Goal: Information Seeking & Learning: Learn about a topic

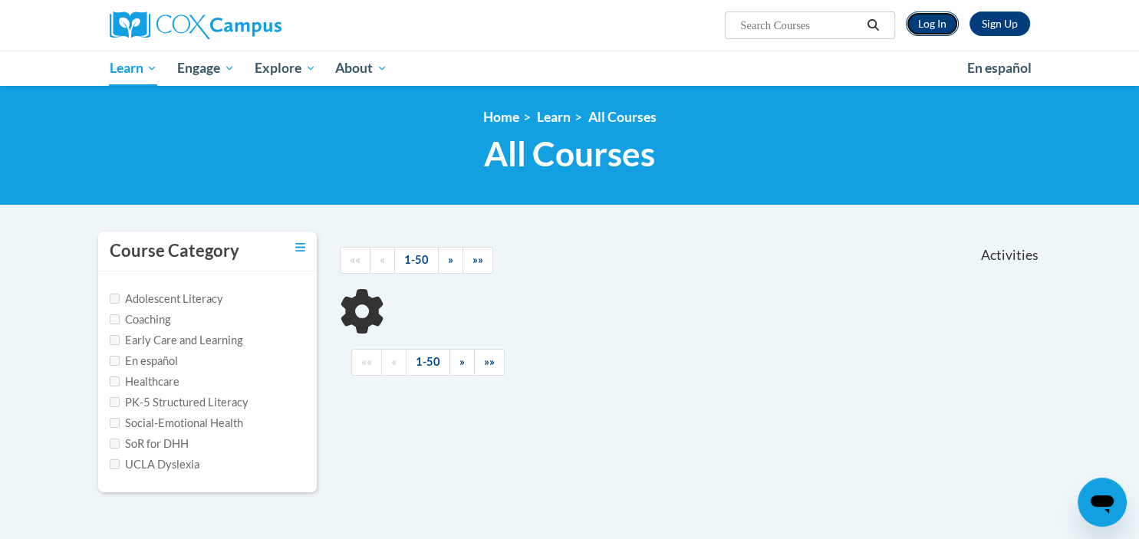
click at [941, 20] on link "Log In" at bounding box center [932, 24] width 53 height 25
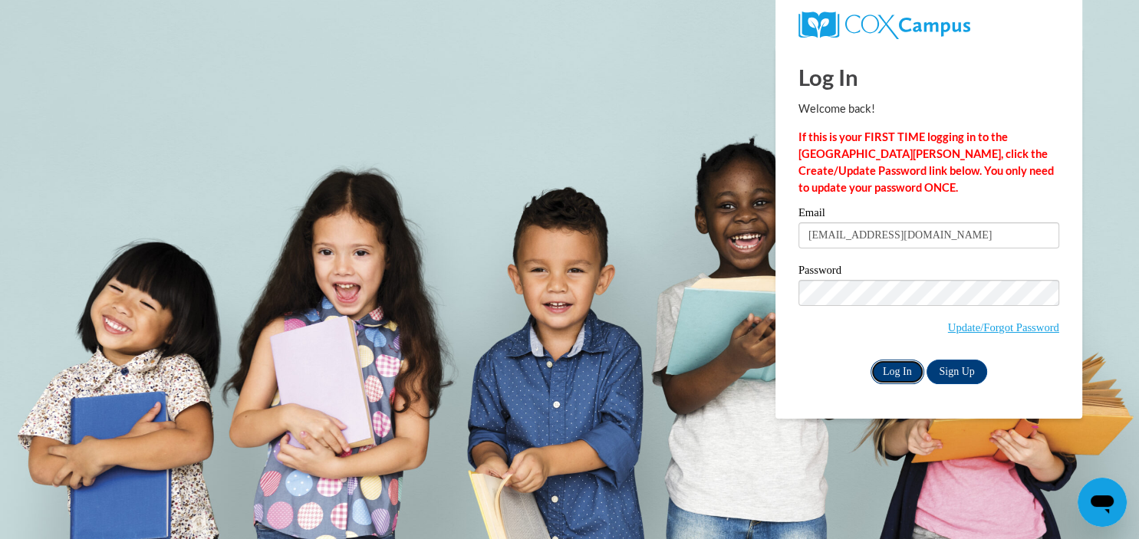
click at [896, 362] on input "Log In" at bounding box center [898, 372] width 54 height 25
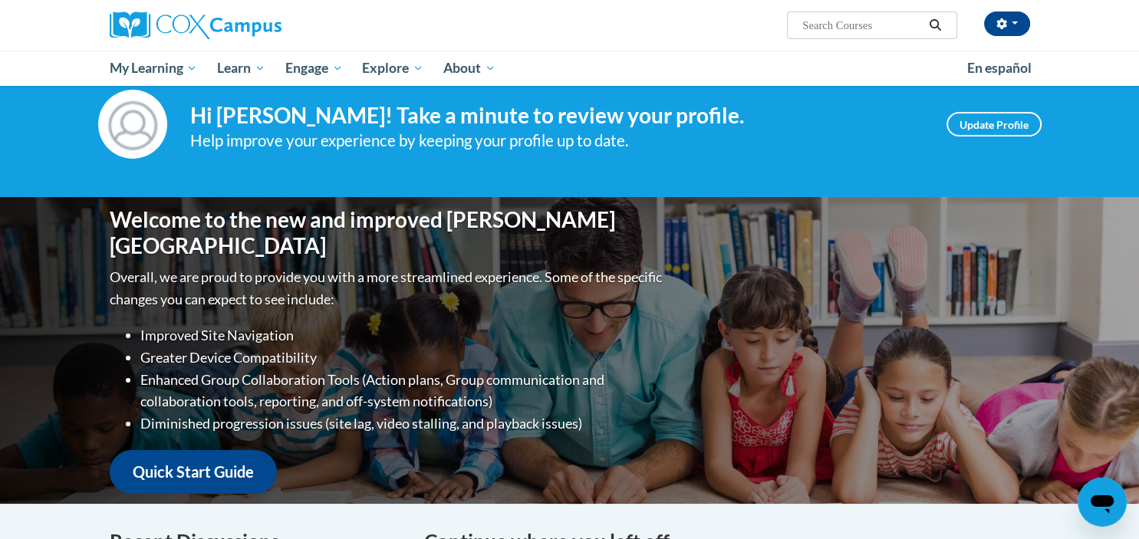
scroll to position [19, 0]
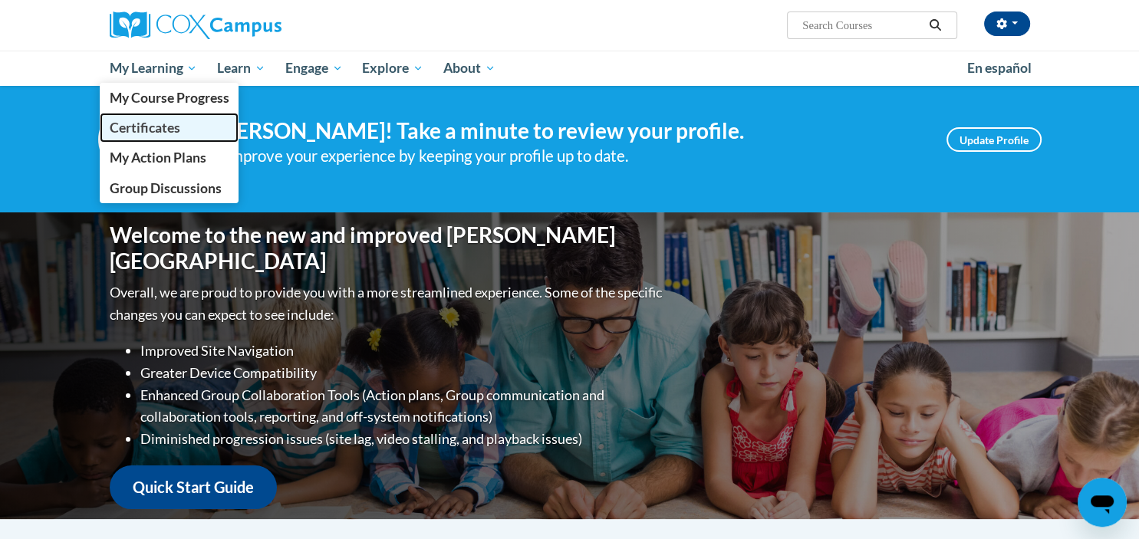
click at [155, 124] on span "Certificates" at bounding box center [144, 128] width 71 height 16
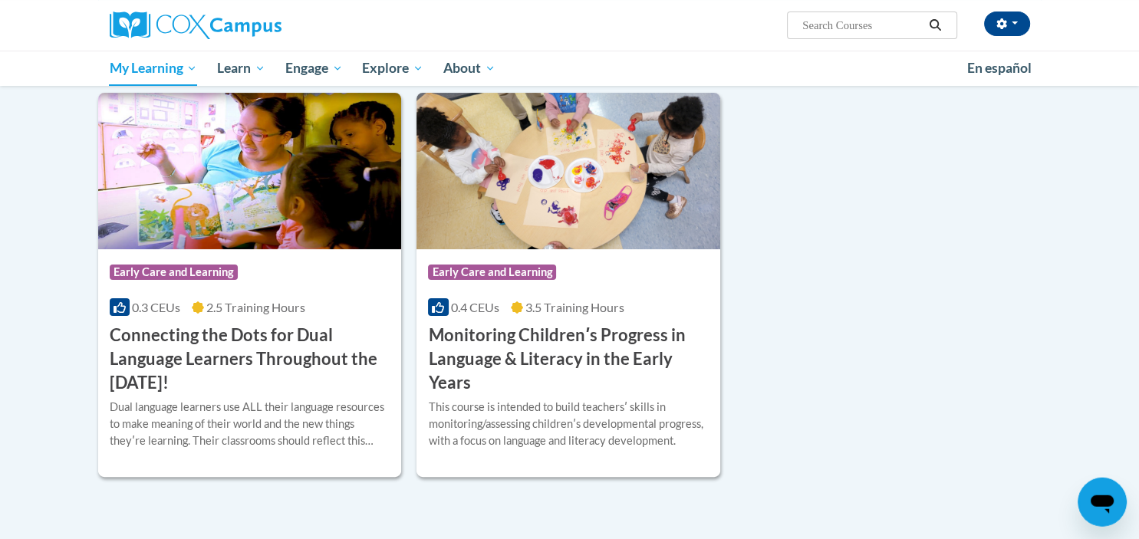
scroll to position [290, 0]
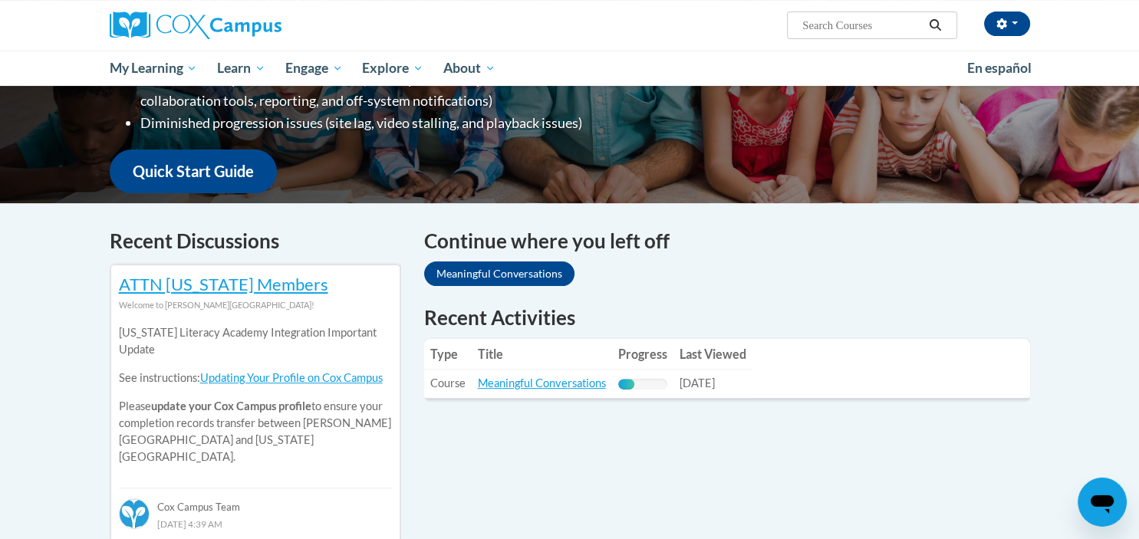
scroll to position [343, 0]
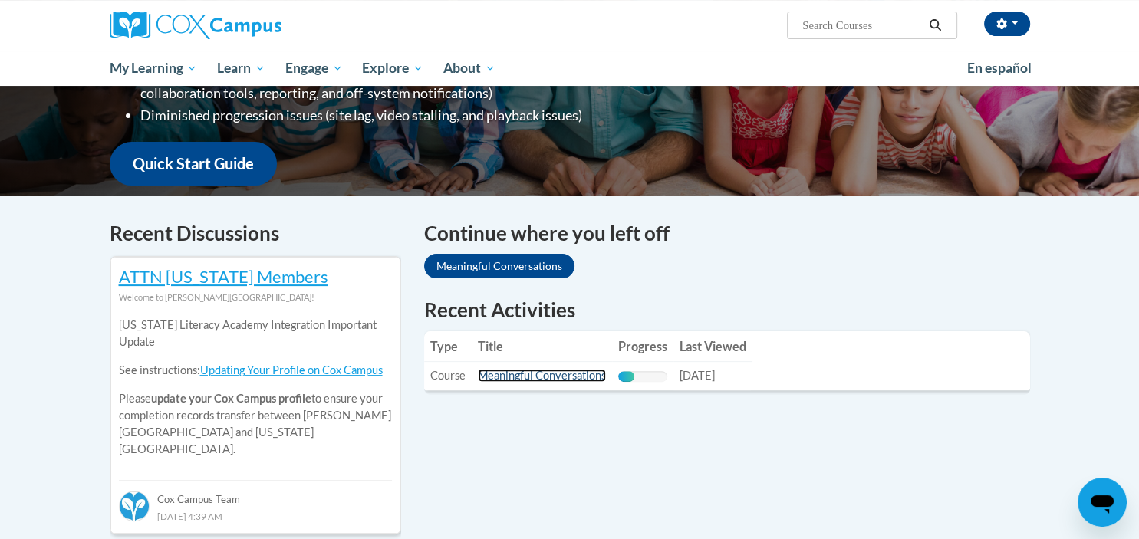
click at [512, 380] on link "Meaningful Conversations" at bounding box center [542, 375] width 128 height 13
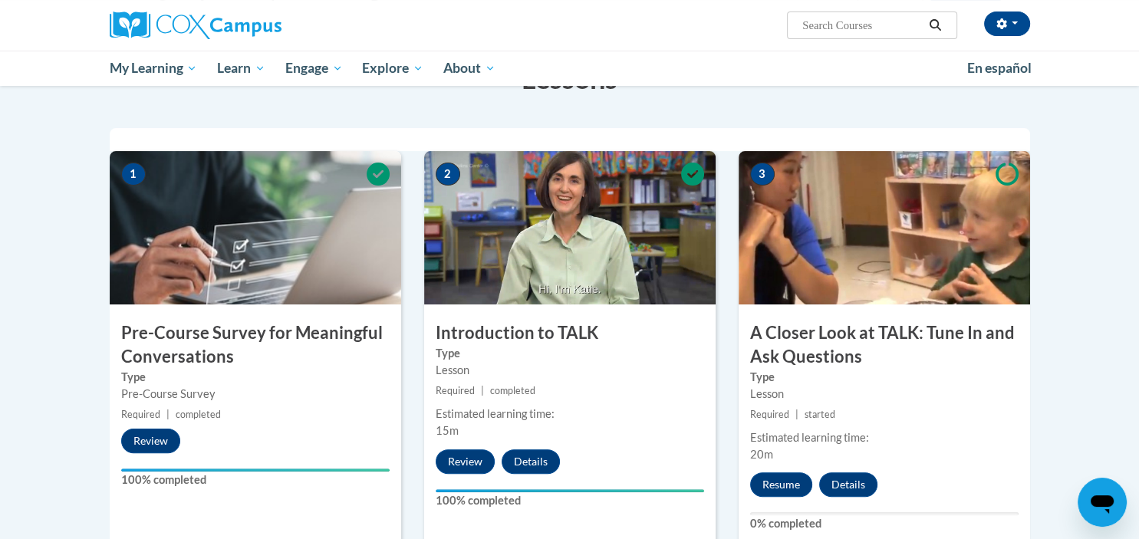
scroll to position [583, 0]
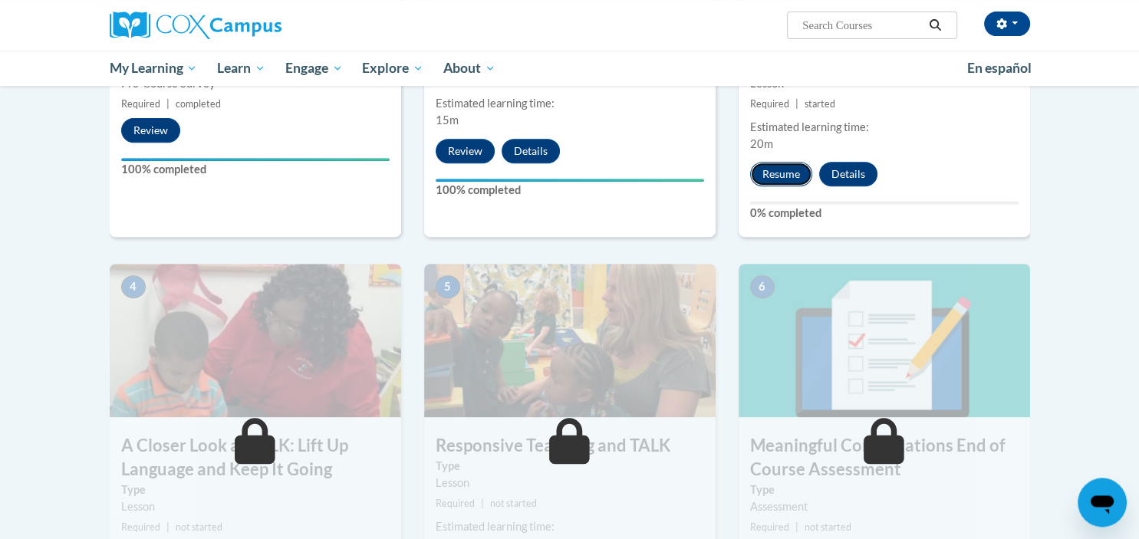
click at [799, 177] on button "Resume" at bounding box center [781, 174] width 62 height 25
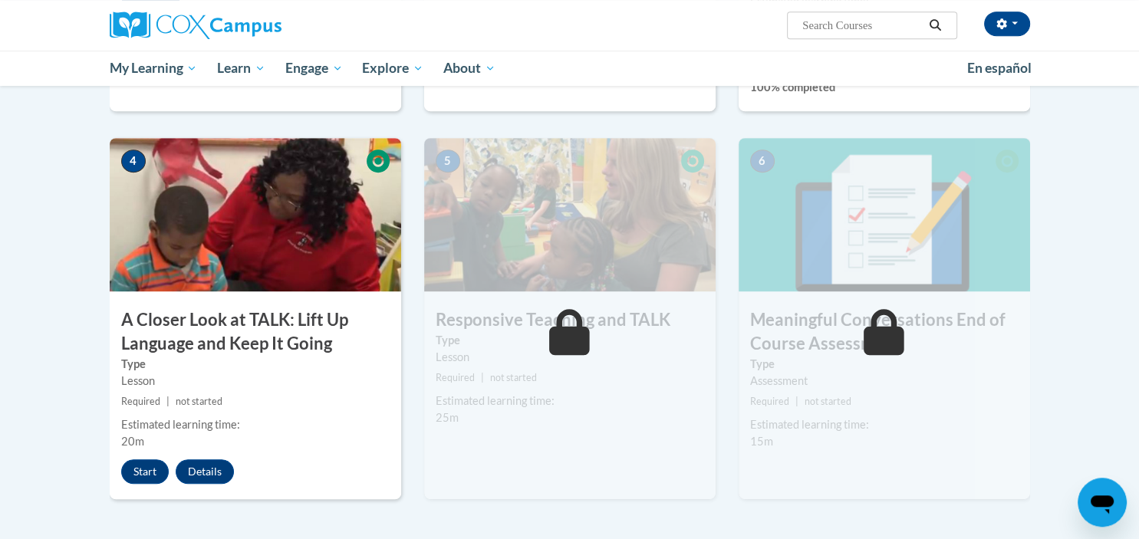
scroll to position [709, 0]
click at [146, 471] on button "Start" at bounding box center [145, 472] width 48 height 25
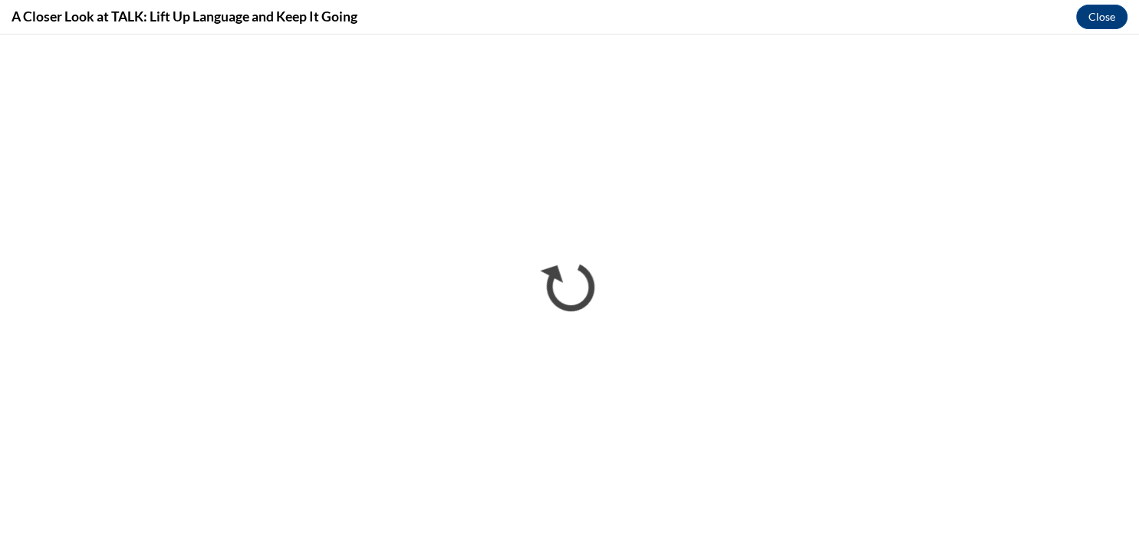
scroll to position [0, 0]
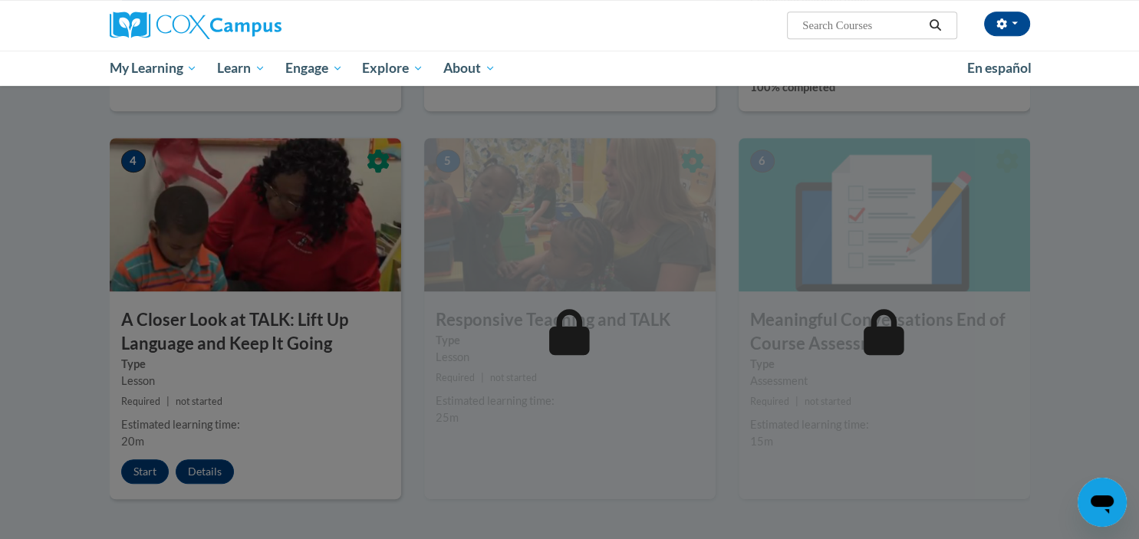
click at [395, 440] on div at bounding box center [569, 269] width 1139 height 539
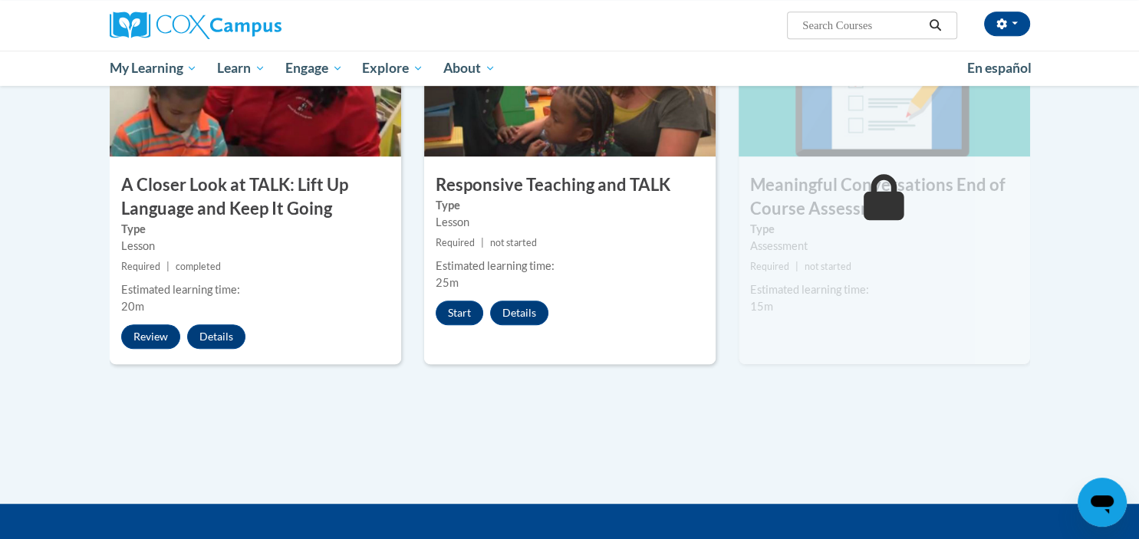
scroll to position [843, 0]
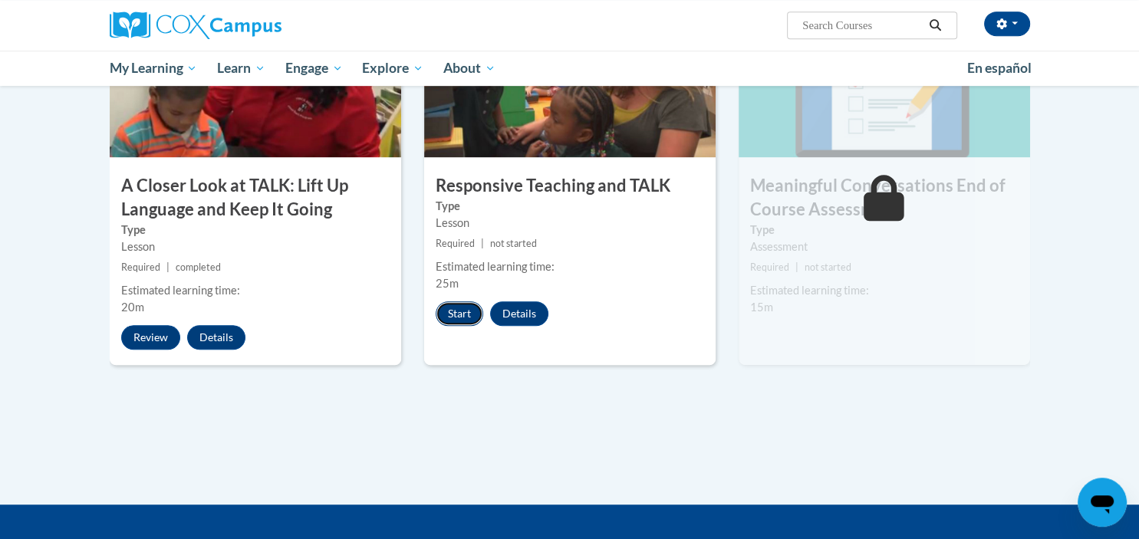
click at [466, 305] on button "Start" at bounding box center [460, 314] width 48 height 25
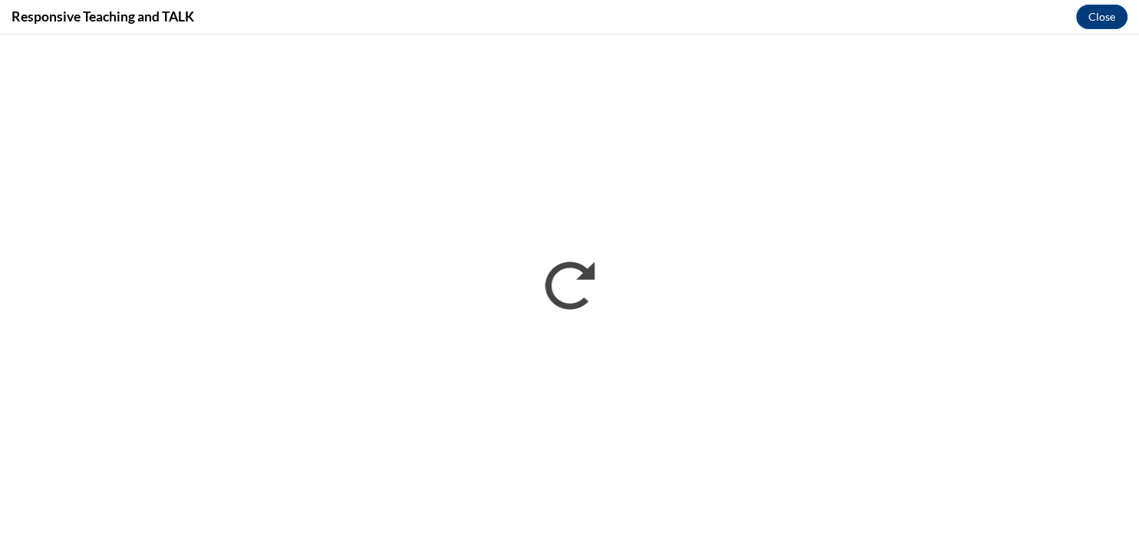
scroll to position [0, 0]
